Goal: Find specific page/section: Find specific page/section

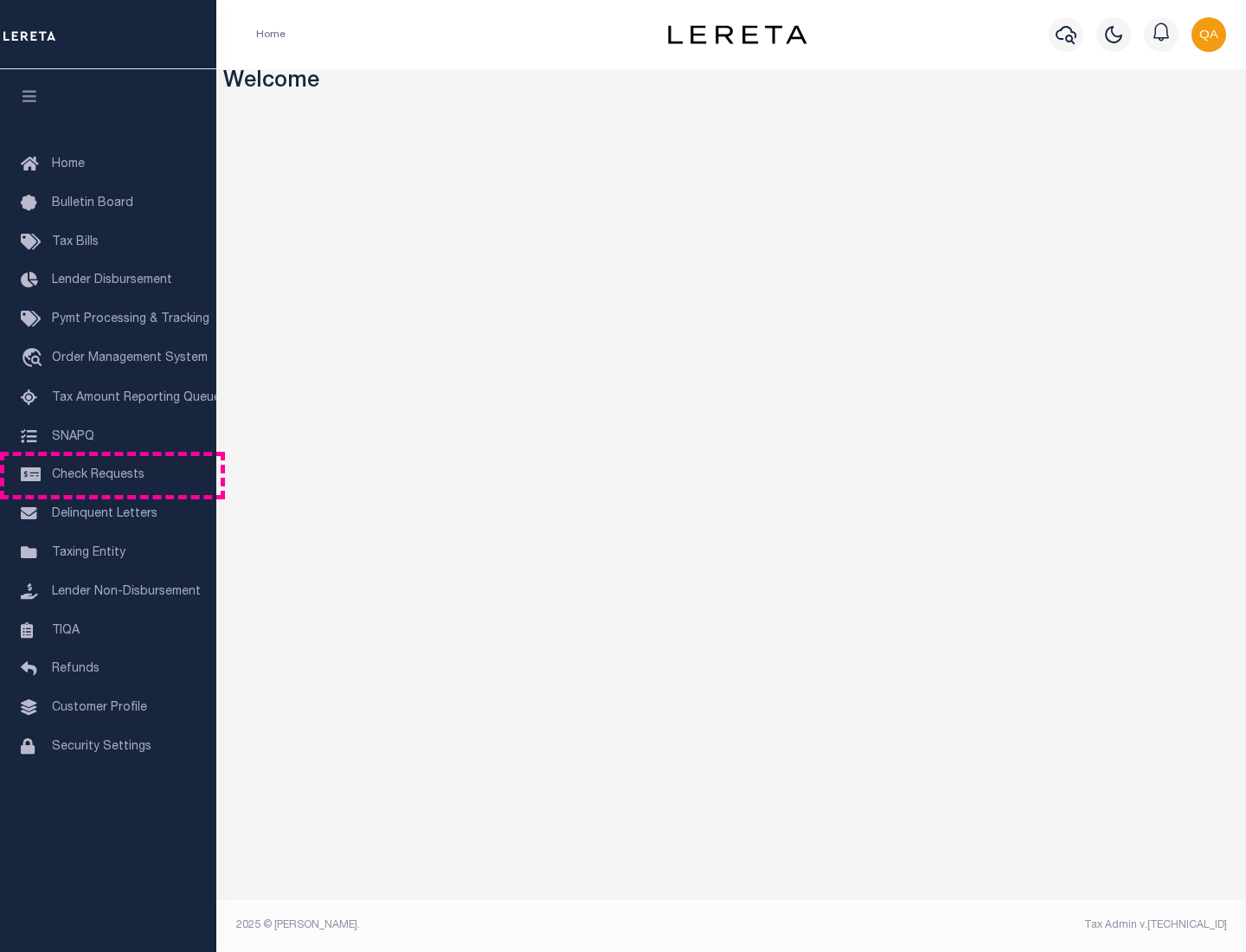
click at [108, 475] on span "Check Requests" at bounding box center [98, 474] width 92 height 12
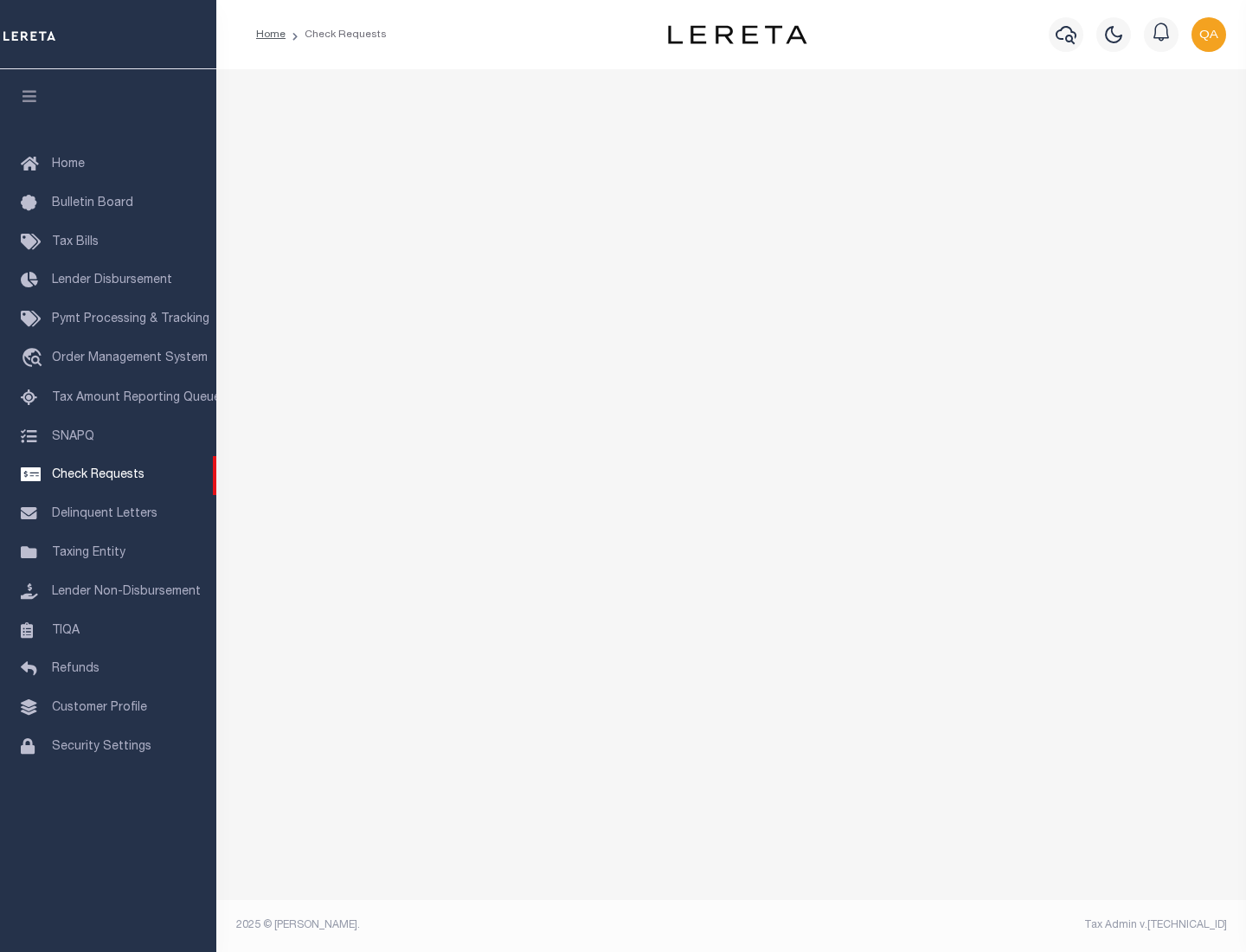
select select "50"
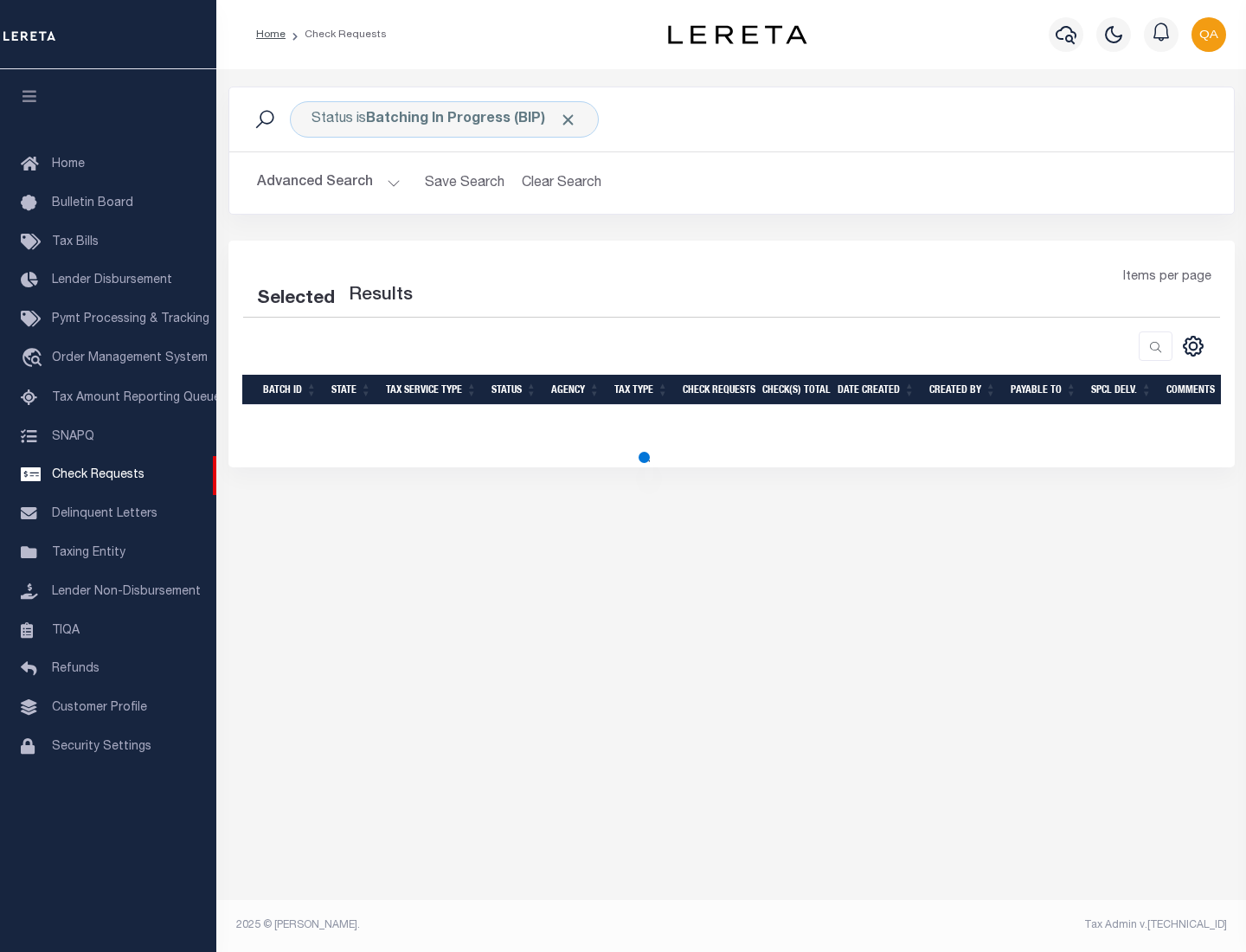
select select "50"
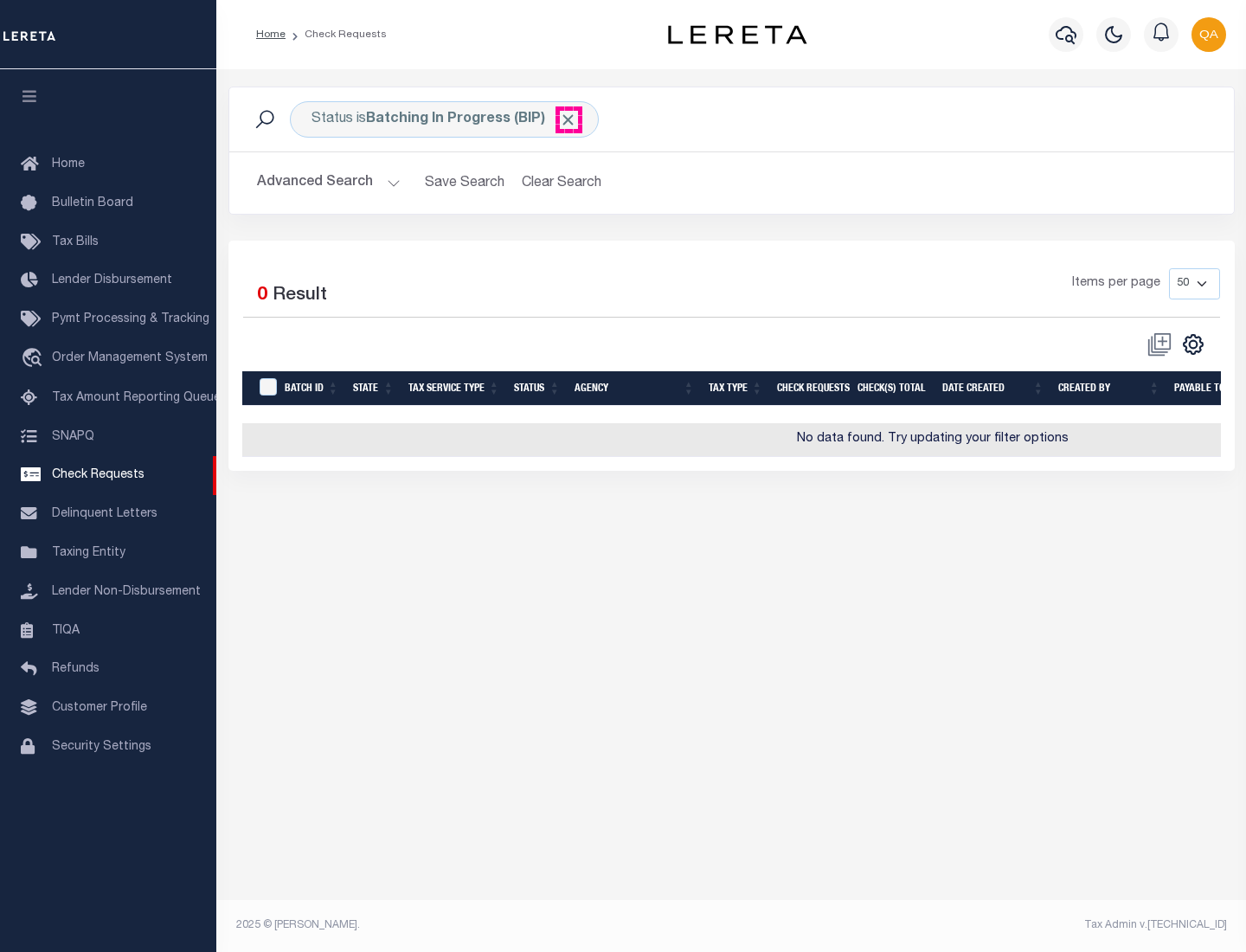
click at [569, 120] on span "Click to Remove" at bounding box center [568, 120] width 18 height 18
